Goal: Navigation & Orientation: Find specific page/section

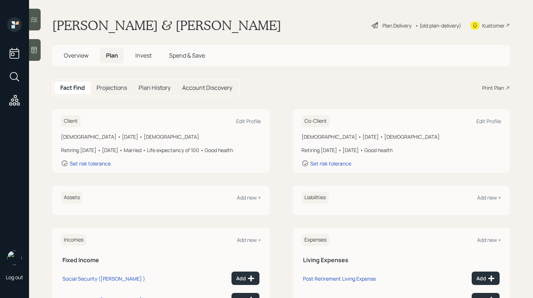
click at [497, 24] on div "Kustomer" at bounding box center [493, 26] width 22 height 8
